Goal: Use online tool/utility: Utilize a website feature to perform a specific function

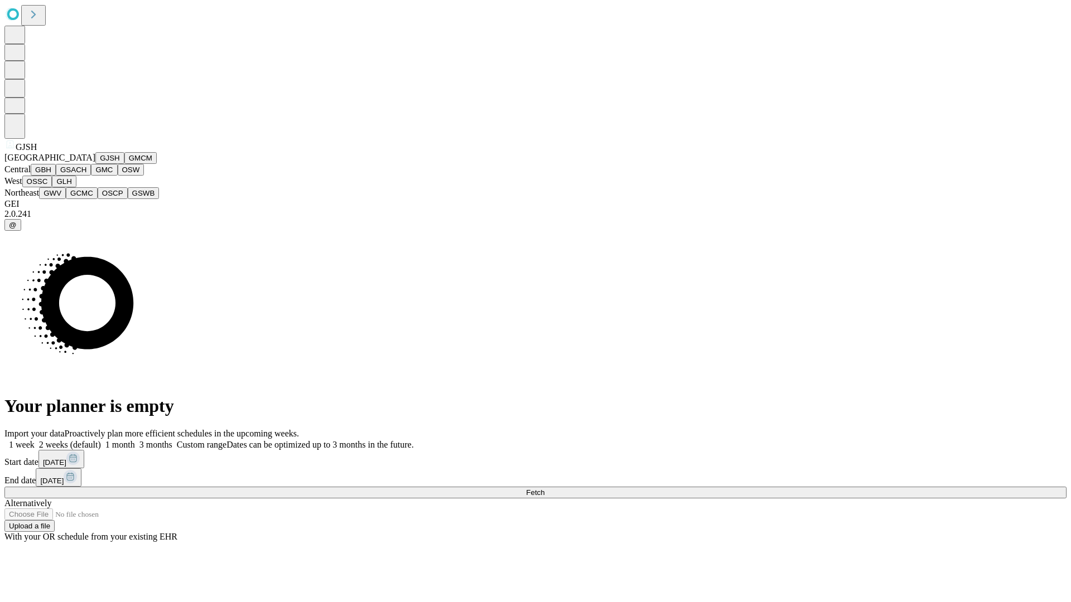
click at [95, 164] on button "GJSH" at bounding box center [109, 158] width 29 height 12
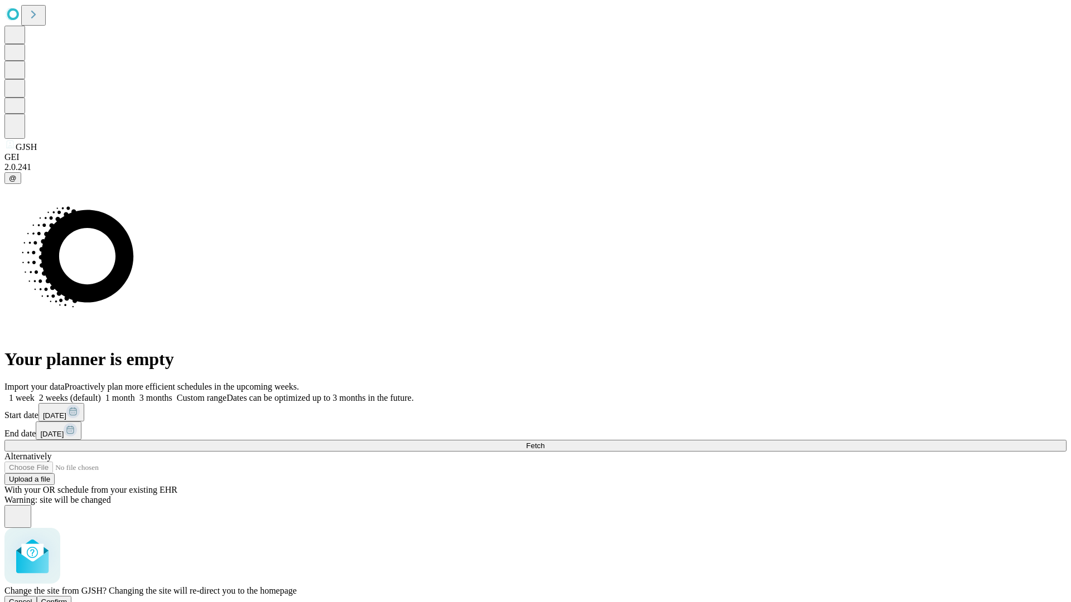
click at [67, 598] on span "Confirm" at bounding box center [54, 602] width 26 height 8
click at [35, 393] on label "1 week" at bounding box center [19, 397] width 30 height 9
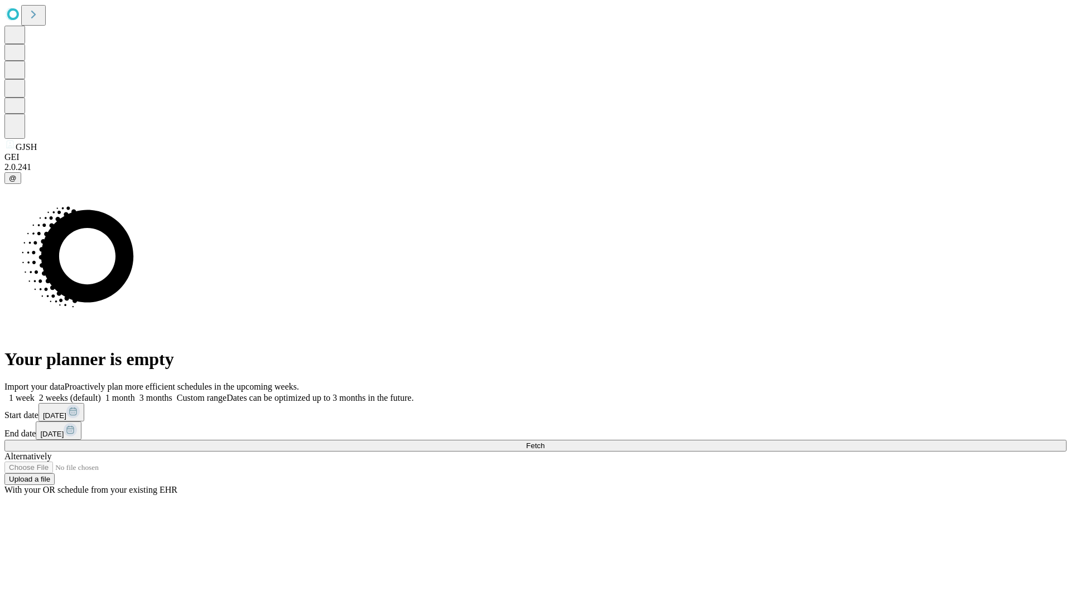
click at [544, 442] on span "Fetch" at bounding box center [535, 446] width 18 height 8
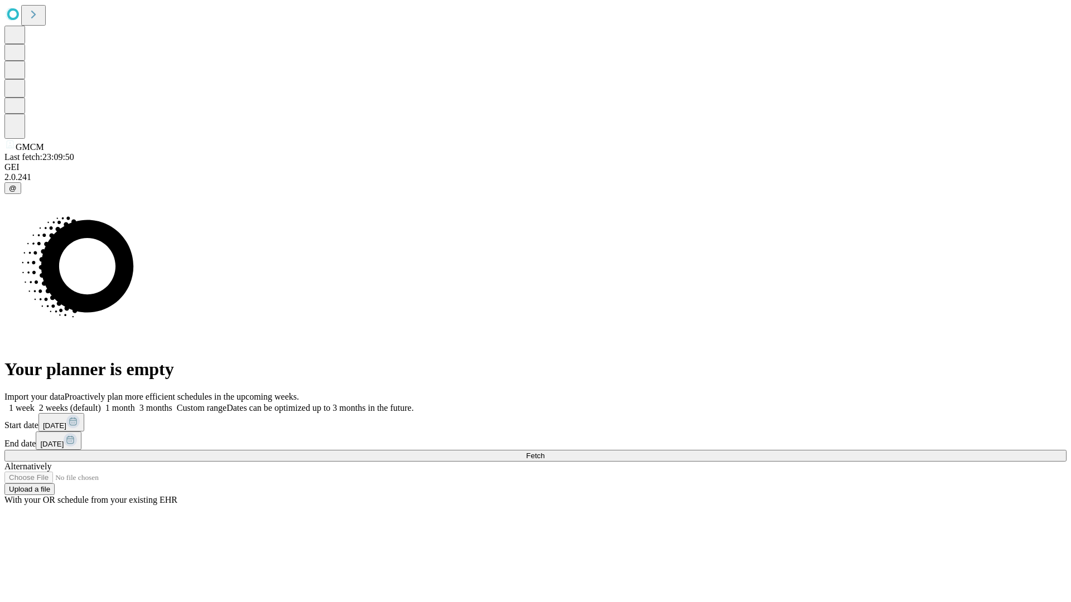
click at [35, 403] on label "1 week" at bounding box center [19, 407] width 30 height 9
click at [544, 452] on span "Fetch" at bounding box center [535, 456] width 18 height 8
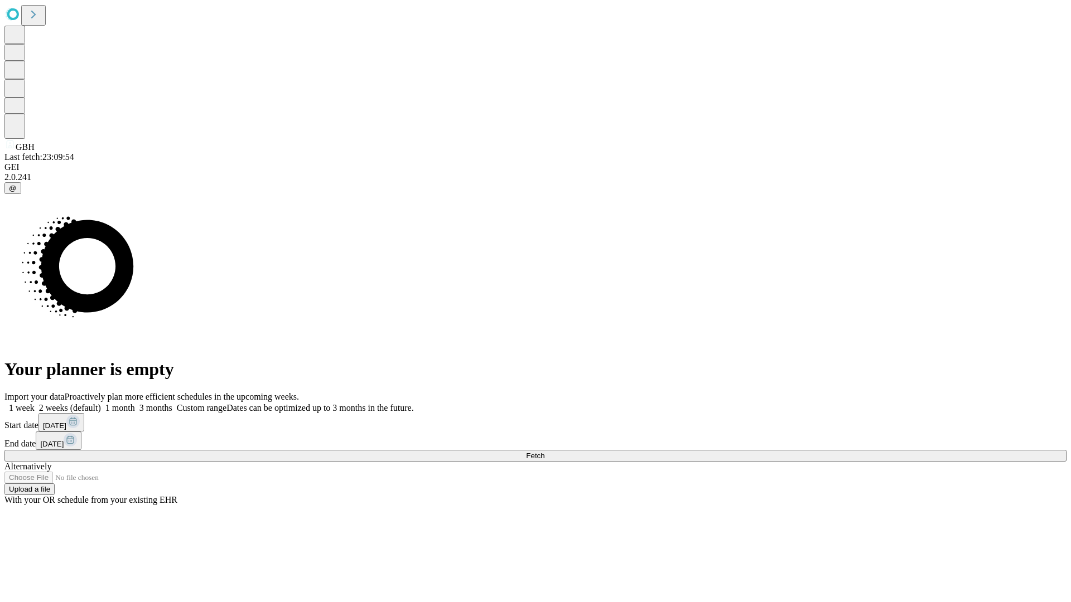
click at [35, 403] on label "1 week" at bounding box center [19, 407] width 30 height 9
click at [544, 452] on span "Fetch" at bounding box center [535, 456] width 18 height 8
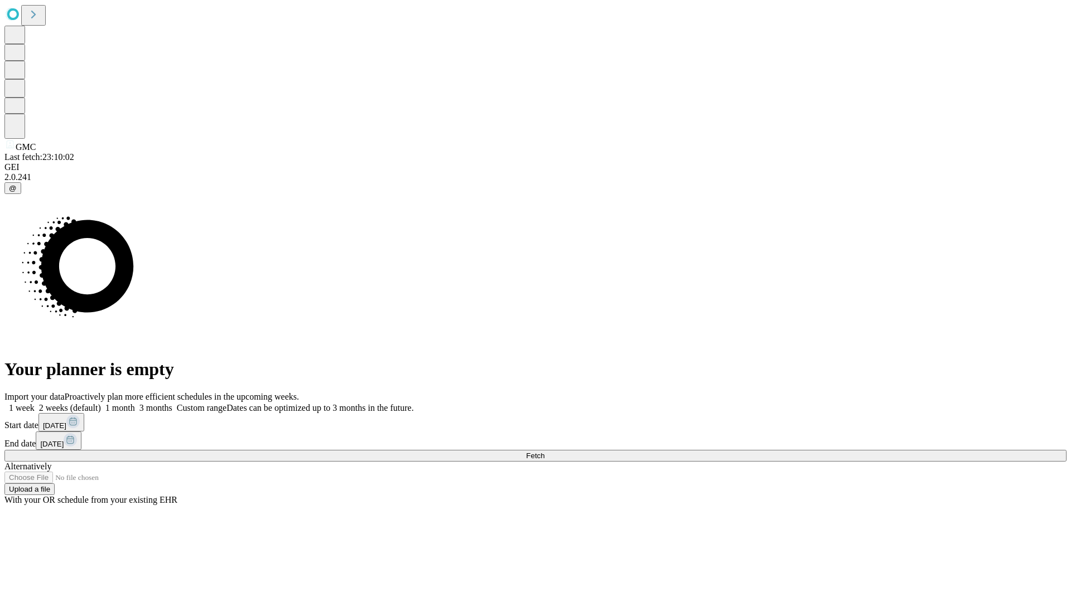
click at [35, 403] on label "1 week" at bounding box center [19, 407] width 30 height 9
click at [544, 452] on span "Fetch" at bounding box center [535, 456] width 18 height 8
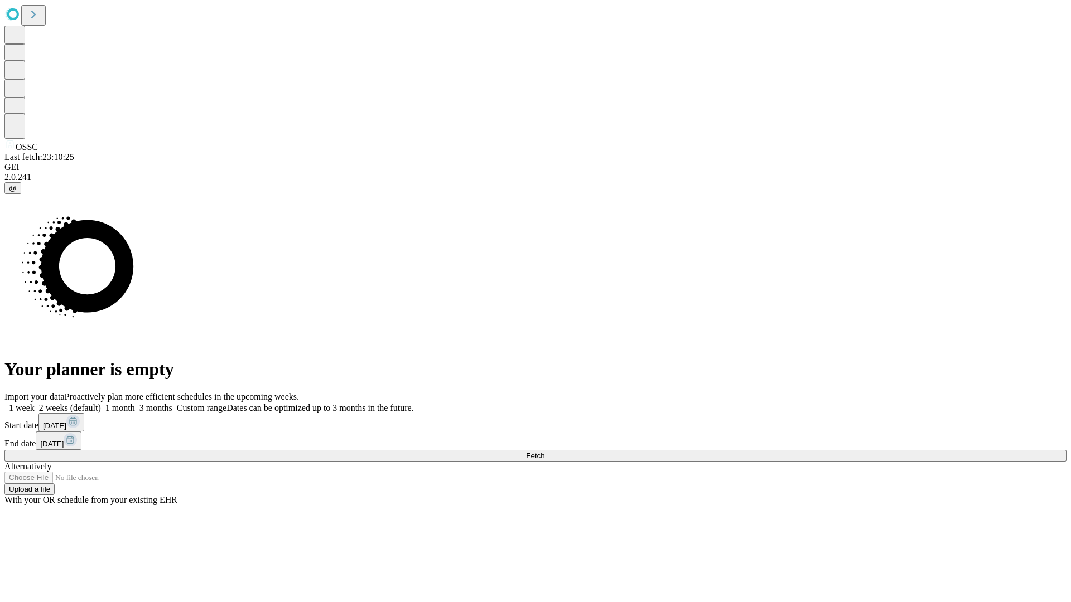
click at [35, 403] on label "1 week" at bounding box center [19, 407] width 30 height 9
click at [544, 452] on span "Fetch" at bounding box center [535, 456] width 18 height 8
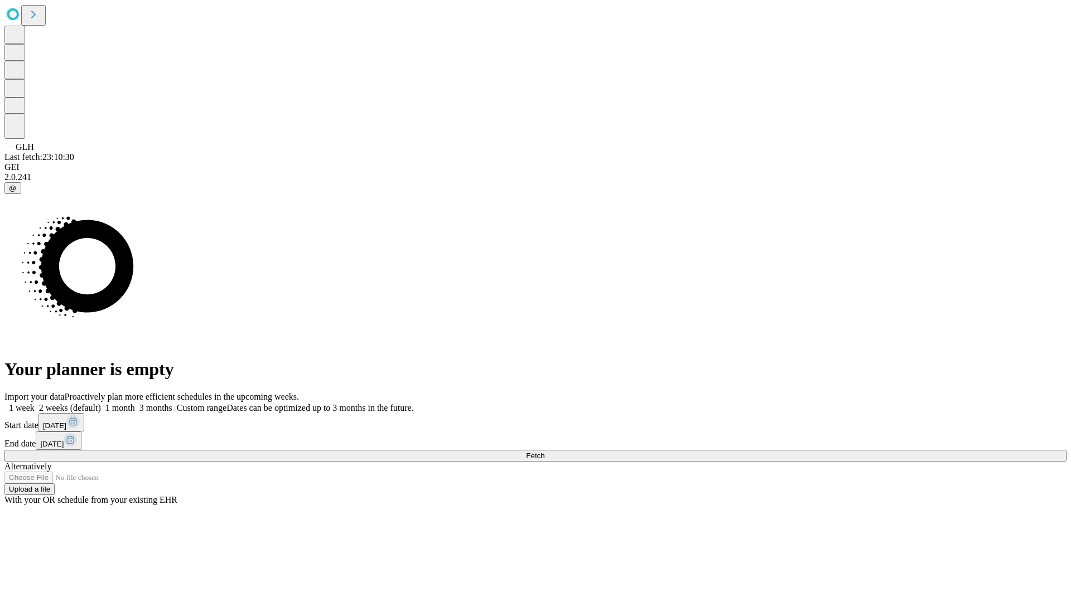
click at [35, 403] on label "1 week" at bounding box center [19, 407] width 30 height 9
click at [544, 452] on span "Fetch" at bounding box center [535, 456] width 18 height 8
click at [35, 403] on label "1 week" at bounding box center [19, 407] width 30 height 9
click at [544, 452] on span "Fetch" at bounding box center [535, 456] width 18 height 8
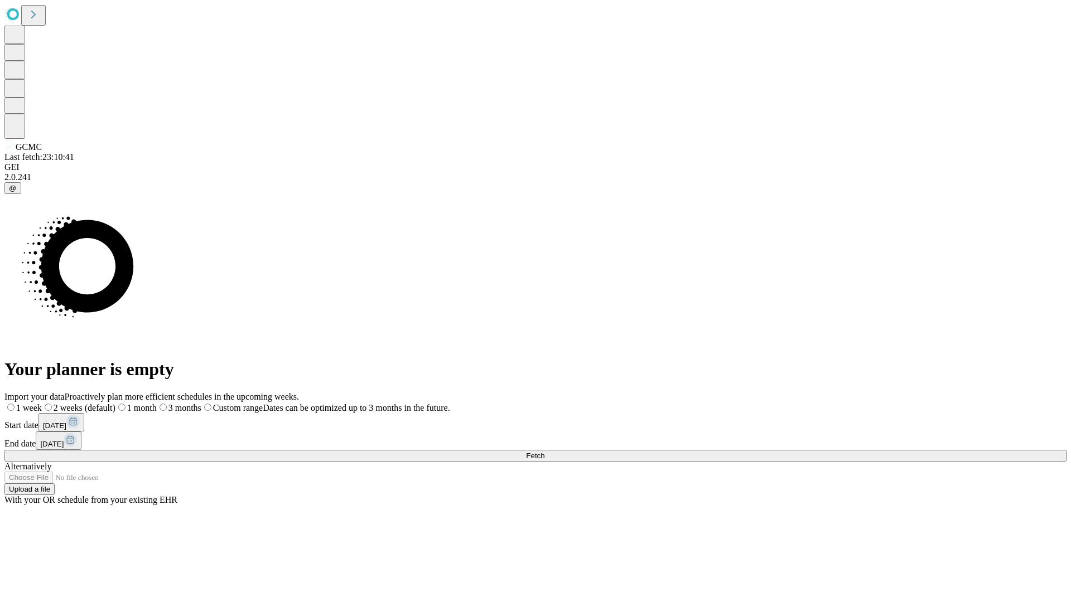
click at [42, 403] on label "1 week" at bounding box center [22, 407] width 37 height 9
click at [544, 452] on span "Fetch" at bounding box center [535, 456] width 18 height 8
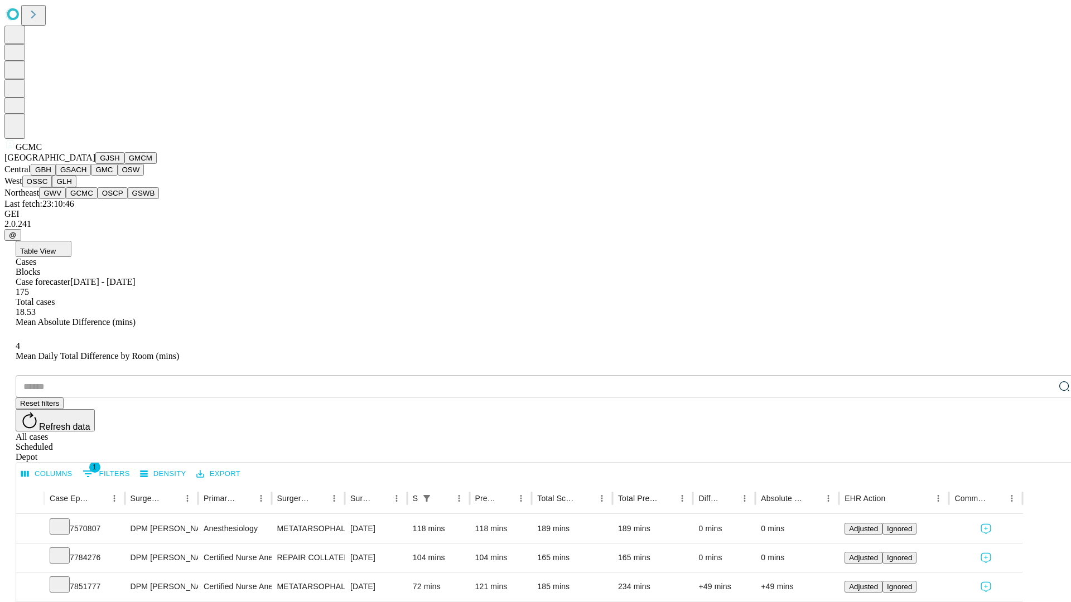
click at [98, 199] on button "OSCP" at bounding box center [113, 193] width 30 height 12
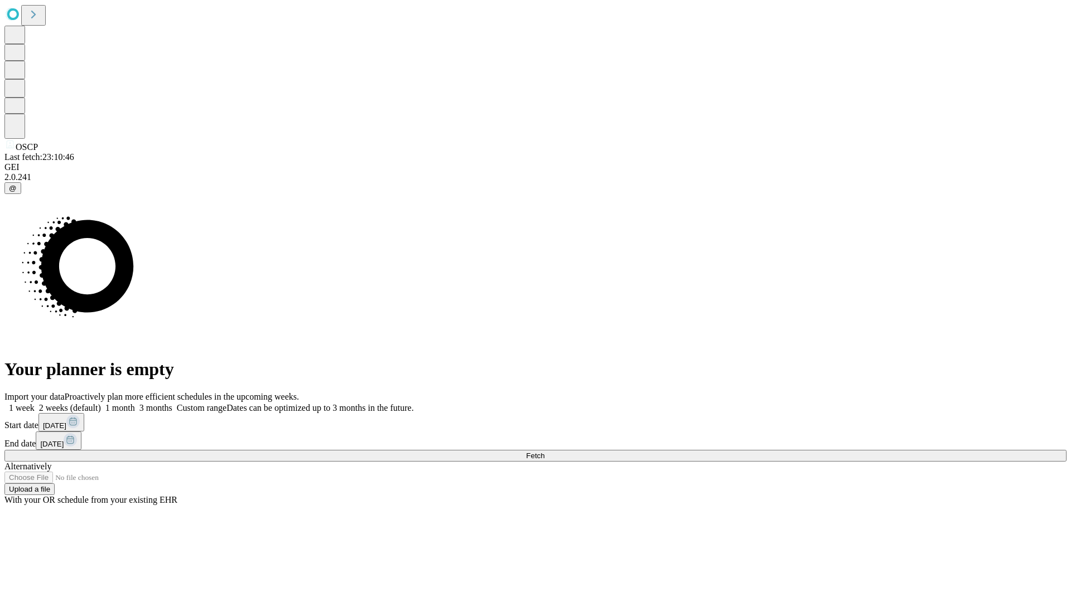
click at [544, 452] on span "Fetch" at bounding box center [535, 456] width 18 height 8
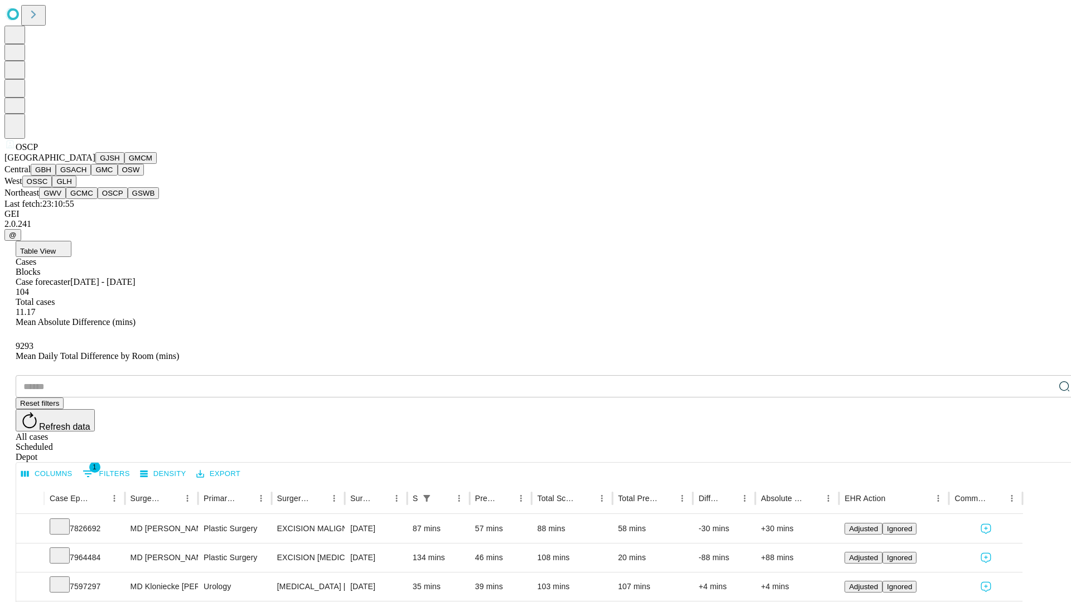
click at [128, 199] on button "GSWB" at bounding box center [144, 193] width 32 height 12
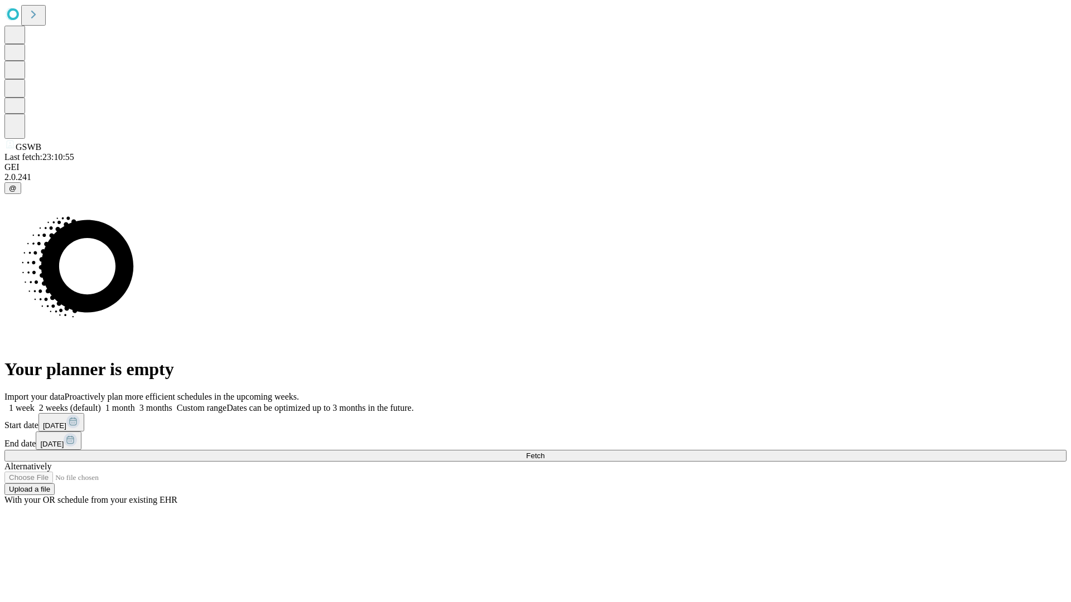
click at [35, 403] on label "1 week" at bounding box center [19, 407] width 30 height 9
click at [544, 452] on span "Fetch" at bounding box center [535, 456] width 18 height 8
